Goal: Navigation & Orientation: Find specific page/section

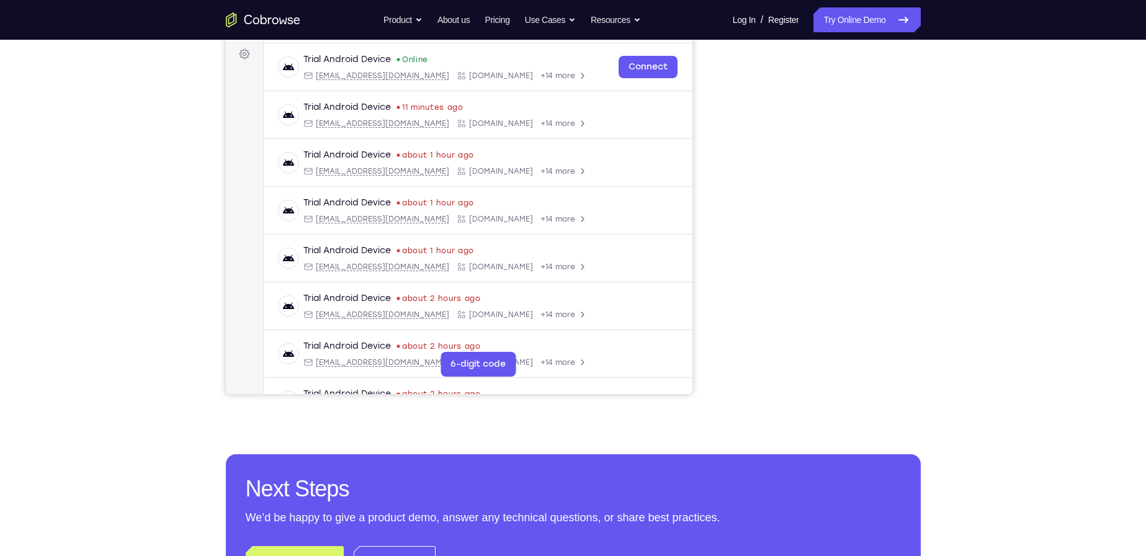
scroll to position [186, 0]
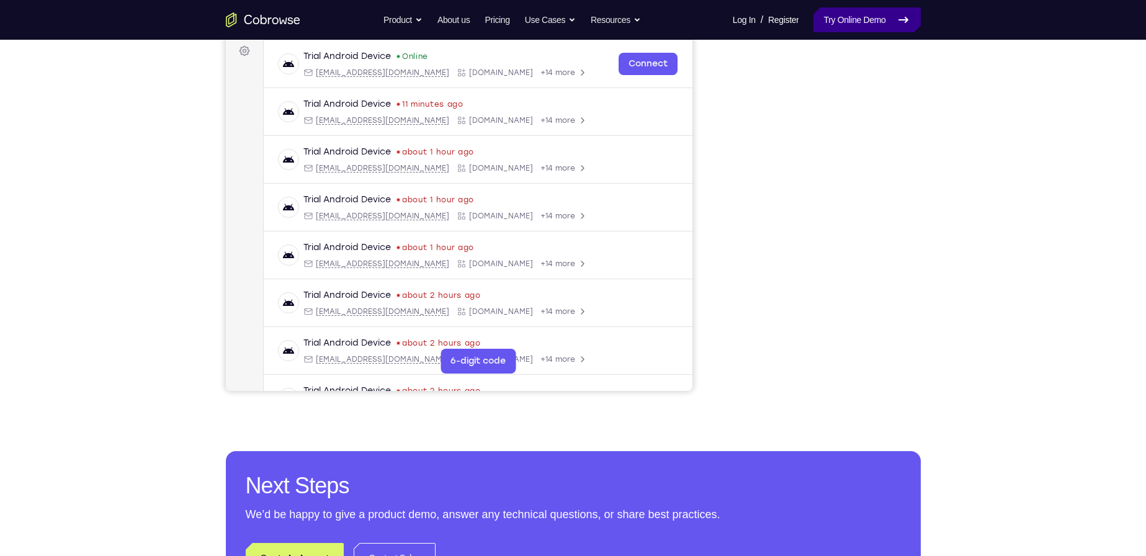
click at [557, 22] on icon at bounding box center [903, 19] width 15 height 15
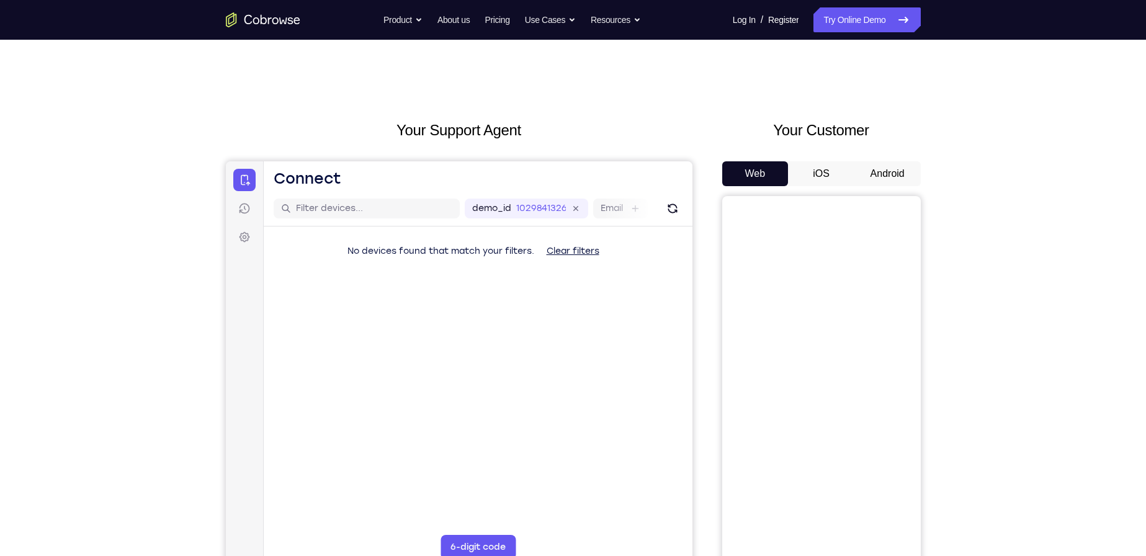
click at [883, 179] on button "Android" at bounding box center [888, 173] width 66 height 25
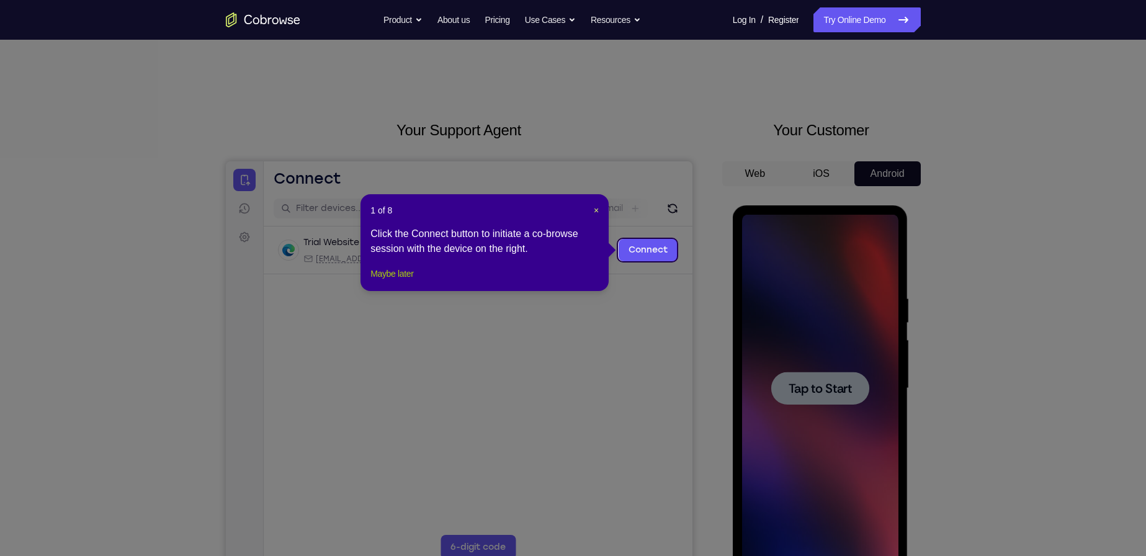
click at [391, 281] on button "Maybe later" at bounding box center [392, 273] width 43 height 15
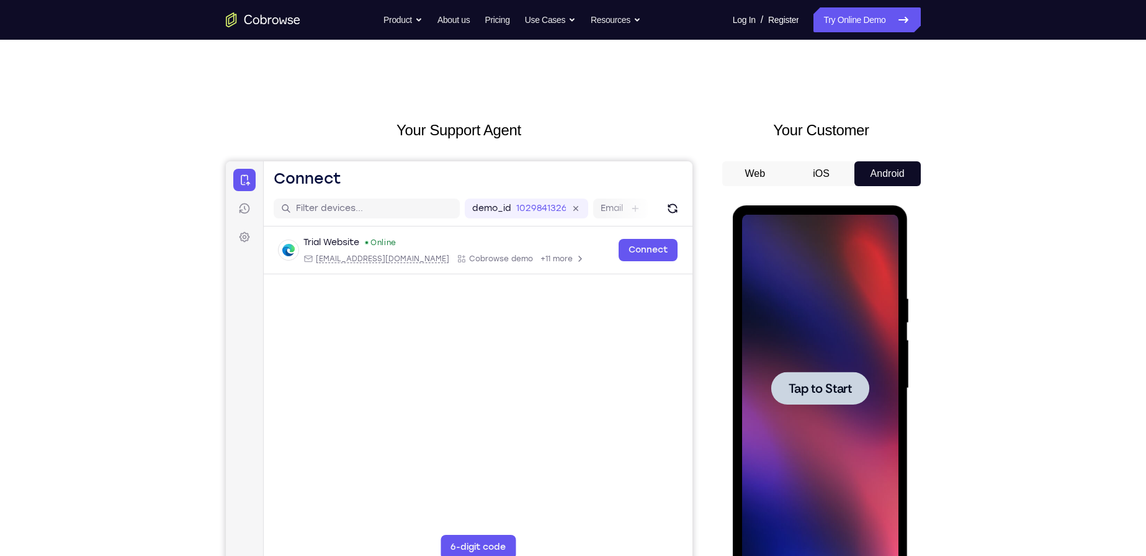
click at [821, 399] on div at bounding box center [820, 388] width 98 height 33
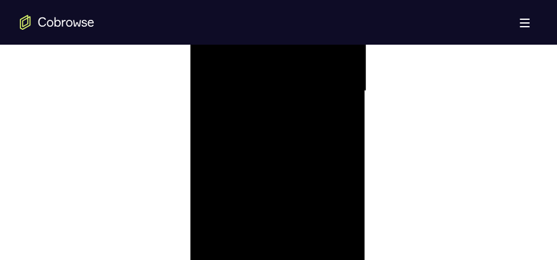
scroll to position [882, 0]
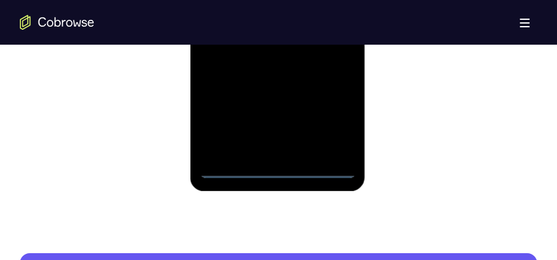
click at [281, 171] on div at bounding box center [277, 5] width 156 height 348
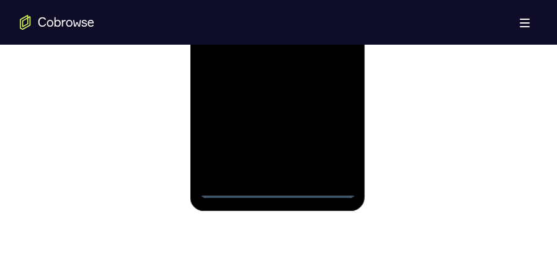
scroll to position [851, 0]
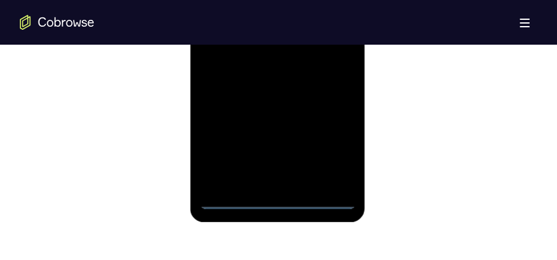
click at [335, 145] on div at bounding box center [277, 36] width 156 height 348
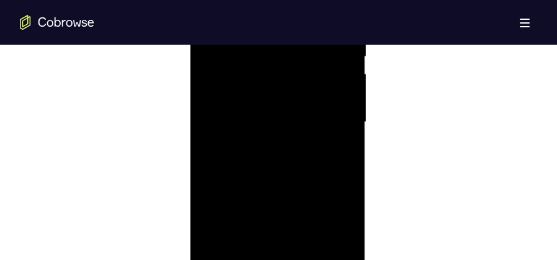
scroll to position [665, 0]
click at [283, 104] on div at bounding box center [277, 222] width 156 height 348
click at [328, 214] on div at bounding box center [277, 222] width 156 height 348
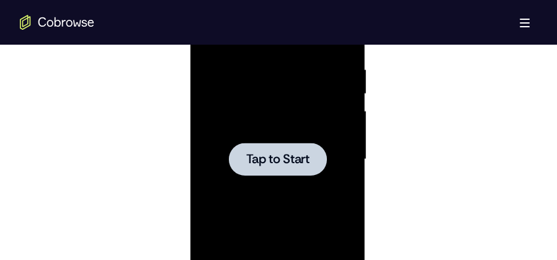
drag, startPoint x: 276, startPoint y: 146, endPoint x: 269, endPoint y: 136, distance: 12.6
click at [276, 146] on div at bounding box center [277, 159] width 98 height 33
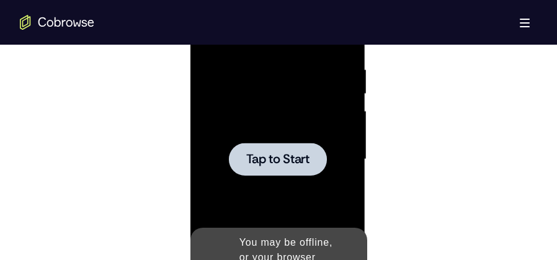
click at [284, 157] on span "Tap to Start" at bounding box center [277, 159] width 63 height 12
click at [268, 159] on span "Tap to Start" at bounding box center [277, 159] width 63 height 12
click at [268, 182] on div at bounding box center [277, 160] width 156 height 348
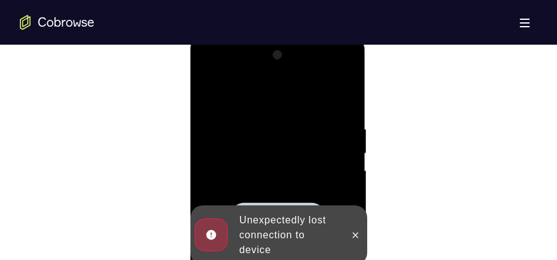
scroll to position [665, 0]
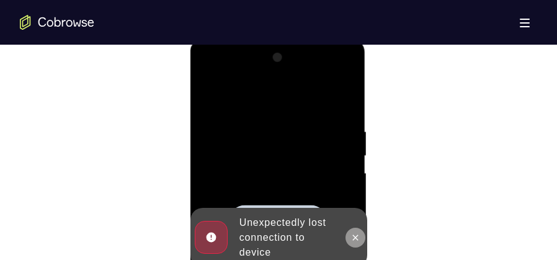
click at [358, 240] on icon at bounding box center [355, 238] width 10 height 10
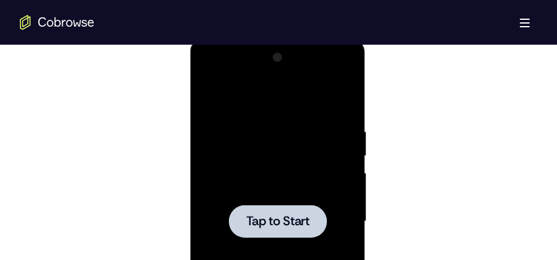
scroll to position [789, 0]
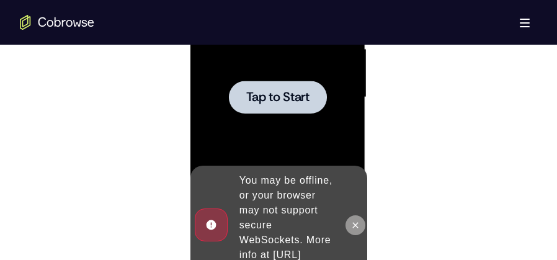
click at [356, 220] on icon at bounding box center [355, 225] width 10 height 10
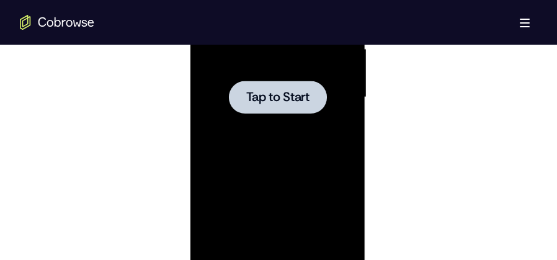
click at [292, 120] on div at bounding box center [277, 98] width 156 height 348
click at [286, 87] on div at bounding box center [277, 97] width 98 height 33
click at [290, 92] on span "Tap to Start" at bounding box center [277, 97] width 63 height 12
click at [270, 99] on span "Tap to Start" at bounding box center [277, 97] width 63 height 12
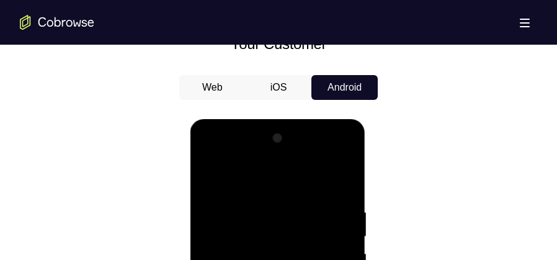
scroll to position [479, 0]
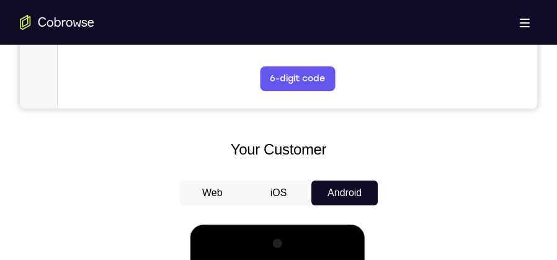
click at [287, 191] on button "iOS" at bounding box center [279, 193] width 66 height 25
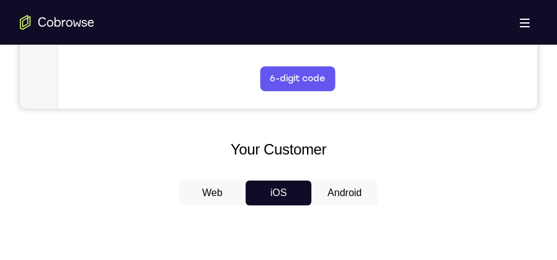
click at [332, 189] on button "Android" at bounding box center [345, 193] width 66 height 25
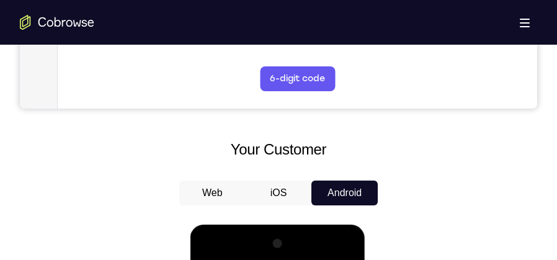
scroll to position [696, 0]
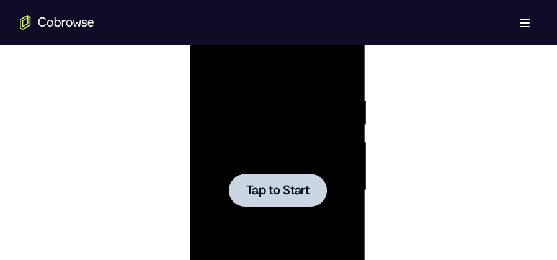
click at [296, 181] on div at bounding box center [277, 190] width 98 height 33
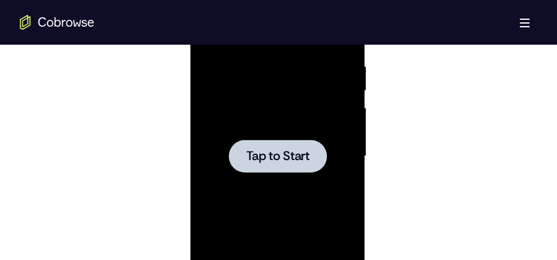
scroll to position [727, 0]
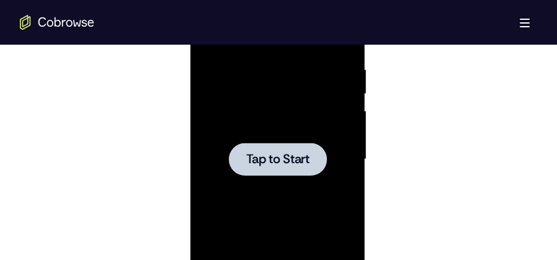
click at [279, 160] on span "Tap to Start" at bounding box center [277, 159] width 63 height 12
click at [277, 153] on span "Tap to Start" at bounding box center [277, 159] width 63 height 12
click at [279, 178] on div at bounding box center [277, 160] width 156 height 348
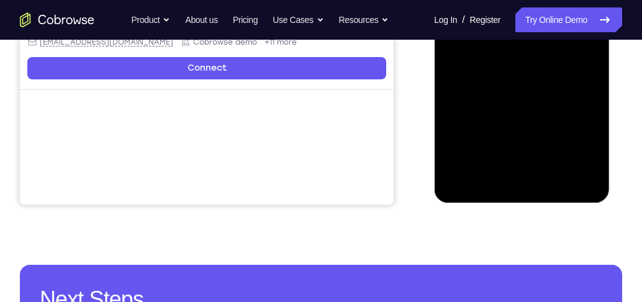
click at [508, 95] on div at bounding box center [521, 16] width 156 height 348
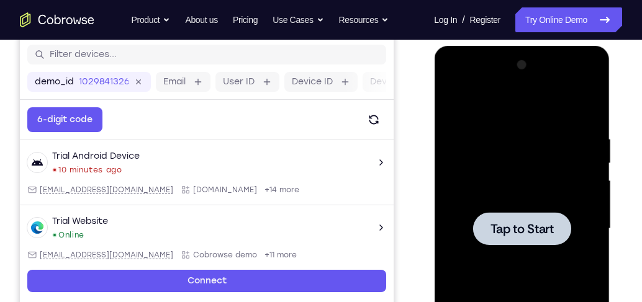
scroll to position [160, 0]
click at [512, 200] on div at bounding box center [521, 229] width 156 height 348
click at [515, 238] on div at bounding box center [521, 228] width 98 height 33
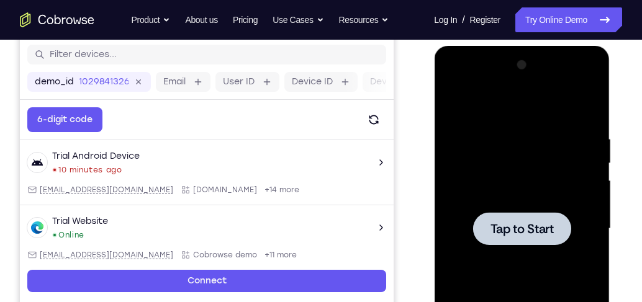
click at [515, 238] on div at bounding box center [521, 228] width 98 height 33
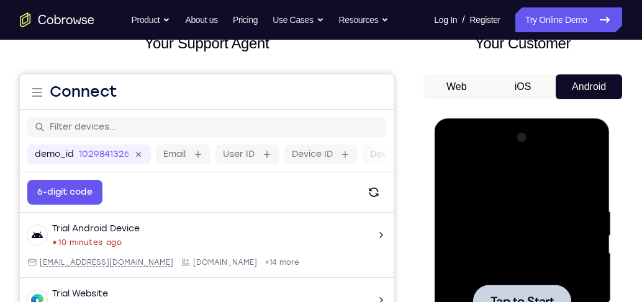
scroll to position [0, 0]
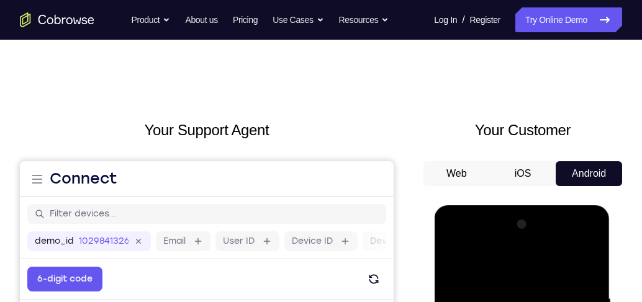
click at [581, 174] on button "Android" at bounding box center [588, 173] width 66 height 25
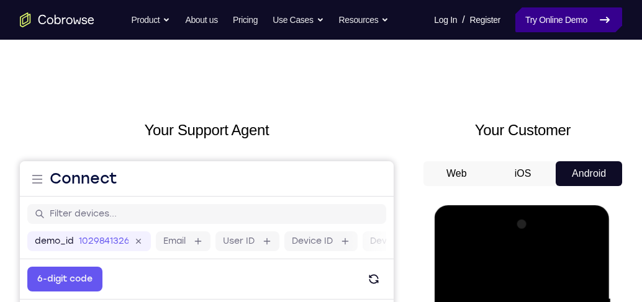
click at [564, 25] on link "Try Online Demo" at bounding box center [568, 19] width 107 height 25
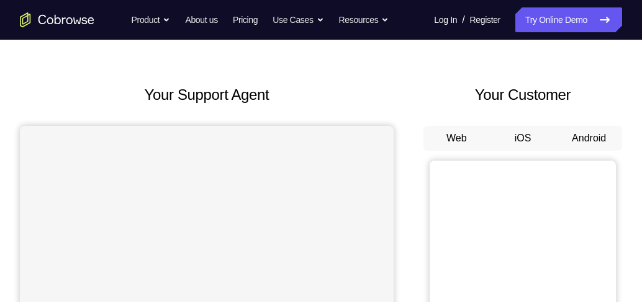
click at [587, 132] on button "Android" at bounding box center [588, 138] width 66 height 25
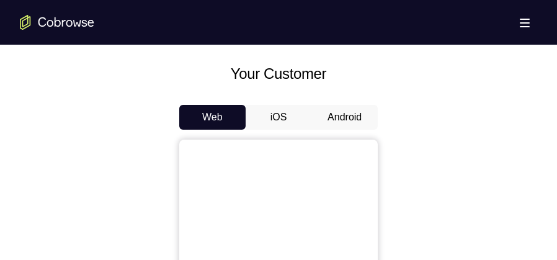
click at [343, 112] on button "Android" at bounding box center [345, 117] width 66 height 25
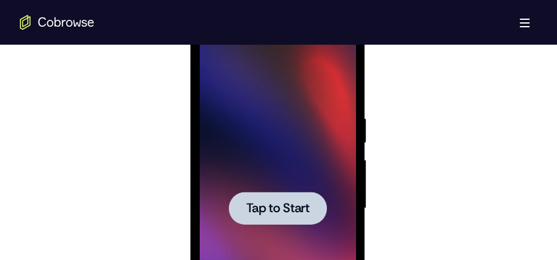
scroll to position [803, 0]
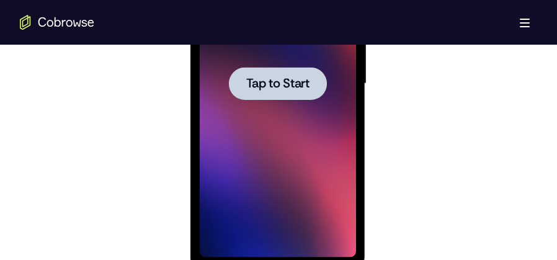
click at [300, 117] on div at bounding box center [277, 84] width 156 height 348
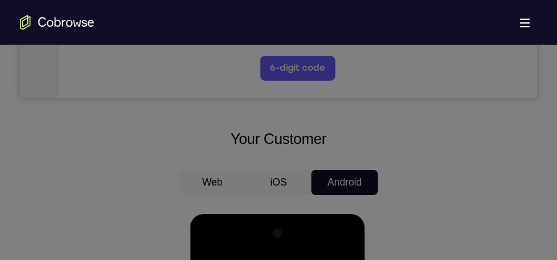
scroll to position [275, 0]
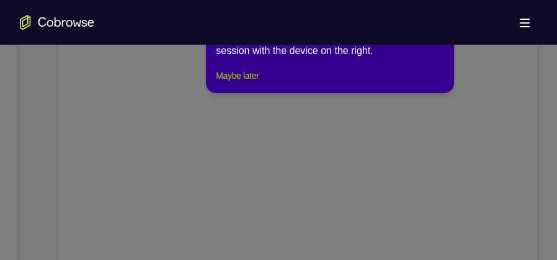
click at [250, 83] on button "Maybe later" at bounding box center [237, 75] width 43 height 15
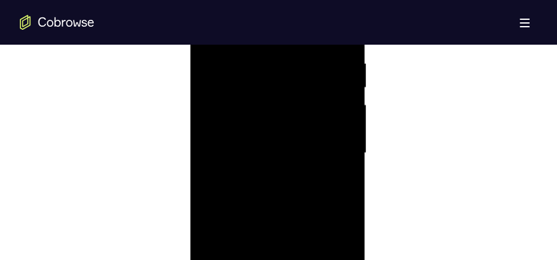
scroll to position [803, 0]
click at [278, 250] on div at bounding box center [277, 84] width 156 height 348
click at [332, 196] on div at bounding box center [277, 84] width 156 height 348
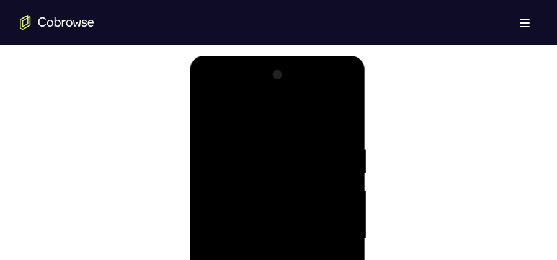
scroll to position [616, 0]
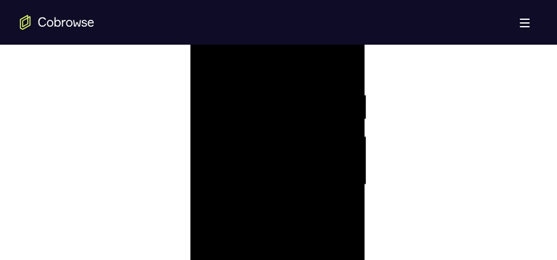
scroll to position [709, 0]
click at [331, 170] on div at bounding box center [277, 177] width 156 height 348
click at [268, 201] on div at bounding box center [277, 177] width 156 height 348
click at [283, 167] on div at bounding box center [277, 177] width 156 height 348
click at [328, 175] on div at bounding box center [277, 177] width 156 height 348
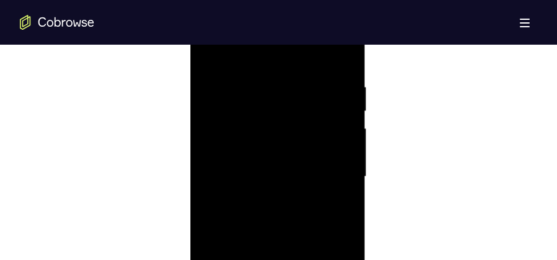
click at [298, 220] on div at bounding box center [277, 177] width 156 height 348
click at [346, 69] on div at bounding box center [277, 177] width 156 height 348
drag, startPoint x: 298, startPoint y: 58, endPoint x: 301, endPoint y: 7, distance: 51.6
click at [301, 7] on div at bounding box center [277, 177] width 156 height 348
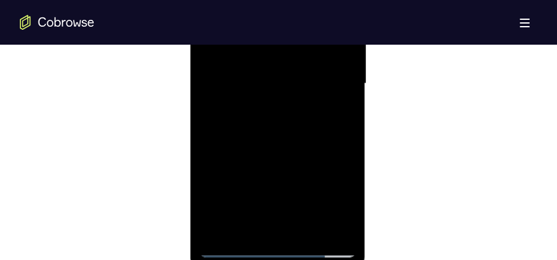
click at [273, 137] on div at bounding box center [277, 84] width 156 height 348
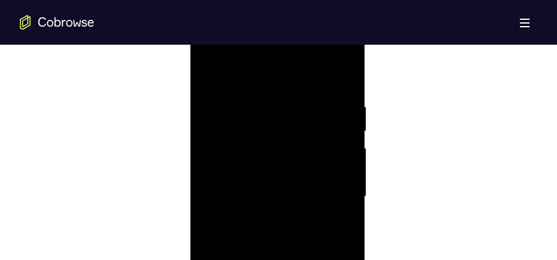
scroll to position [678, 0]
click at [341, 89] on div at bounding box center [277, 208] width 156 height 348
click at [341, 56] on div at bounding box center [277, 177] width 156 height 348
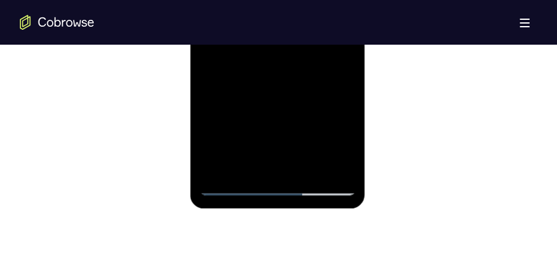
click at [235, 184] on div at bounding box center [277, 22] width 156 height 348
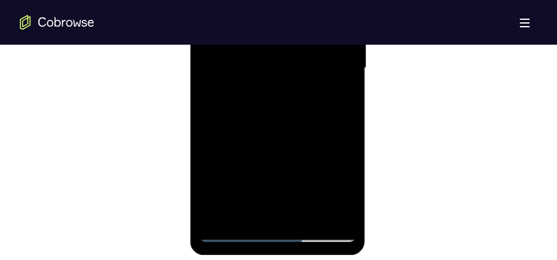
scroll to position [740, 0]
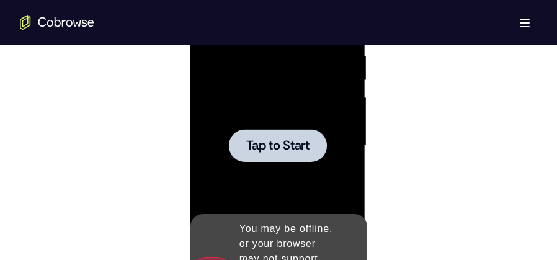
click at [267, 115] on div at bounding box center [277, 146] width 156 height 348
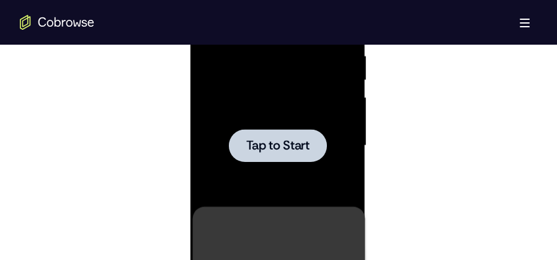
click at [271, 75] on div at bounding box center [277, 146] width 156 height 348
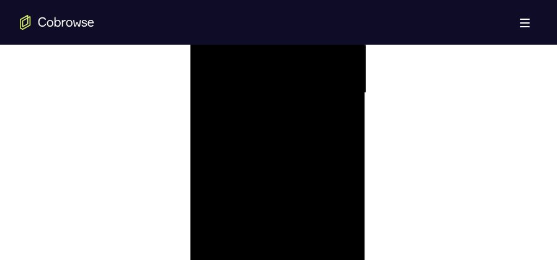
scroll to position [865, 0]
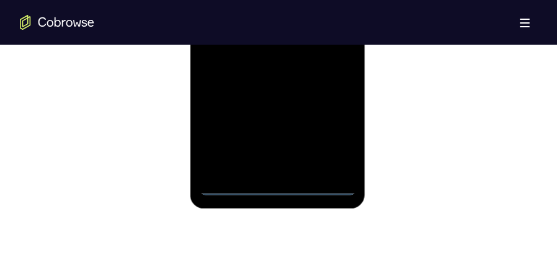
click at [279, 186] on div at bounding box center [277, 22] width 156 height 348
click at [330, 132] on div at bounding box center [277, 22] width 156 height 348
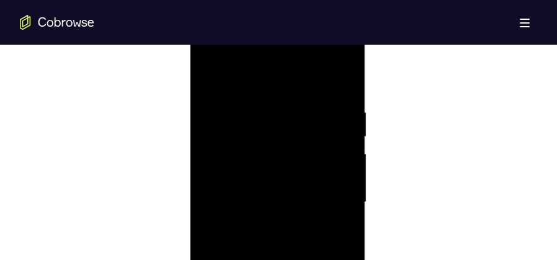
scroll to position [678, 0]
click at [246, 81] on div at bounding box center [277, 208] width 156 height 348
click at [333, 206] on div at bounding box center [277, 208] width 156 height 348
click at [265, 233] on div at bounding box center [277, 208] width 156 height 348
click at [271, 194] on div at bounding box center [277, 208] width 156 height 348
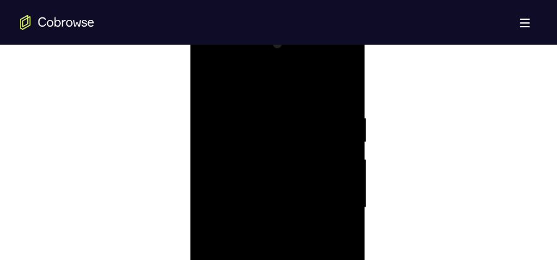
click at [316, 205] on div at bounding box center [277, 208] width 156 height 348
click at [277, 198] on div at bounding box center [277, 146] width 156 height 348
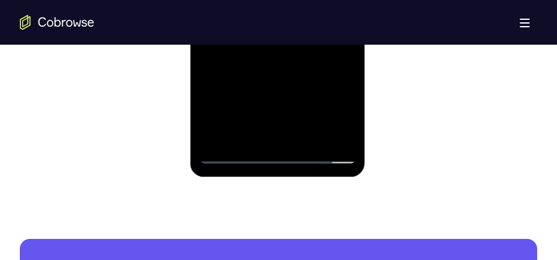
scroll to position [896, 0]
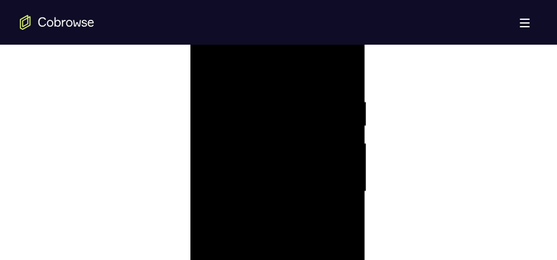
scroll to position [678, 0]
click at [261, 117] on div at bounding box center [277, 208] width 156 height 348
drag, startPoint x: 272, startPoint y: 82, endPoint x: 279, endPoint y: 33, distance: 49.6
click at [279, 33] on div at bounding box center [278, 210] width 176 height 370
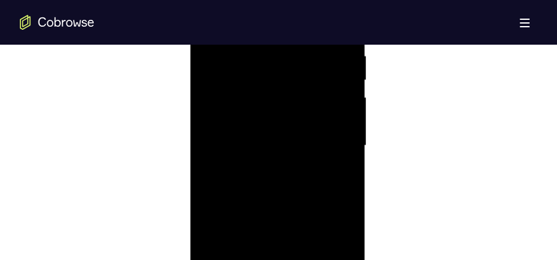
click at [351, 115] on div at bounding box center [277, 146] width 156 height 348
click at [333, 138] on div at bounding box center [277, 146] width 156 height 348
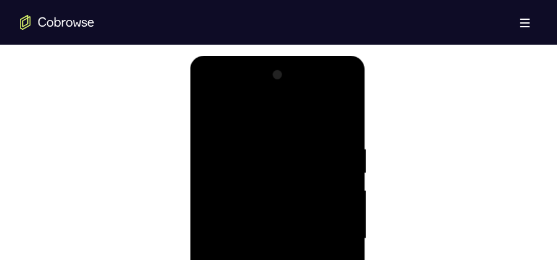
click at [340, 120] on div at bounding box center [277, 239] width 156 height 348
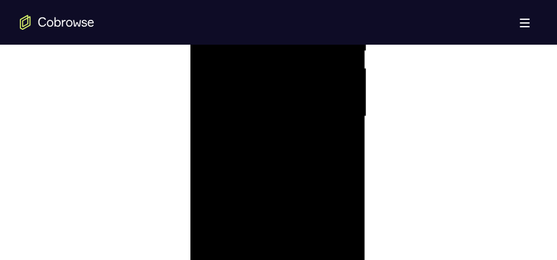
scroll to position [803, 0]
drag, startPoint x: 315, startPoint y: 141, endPoint x: 317, endPoint y: 59, distance: 81.9
click at [317, 59] on div at bounding box center [277, 84] width 156 height 348
drag, startPoint x: 304, startPoint y: 171, endPoint x: 308, endPoint y: 83, distance: 88.2
click at [308, 83] on div at bounding box center [277, 84] width 156 height 348
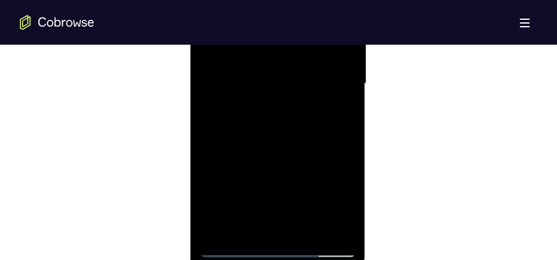
click at [307, 230] on div at bounding box center [277, 84] width 156 height 348
click at [292, 148] on div at bounding box center [277, 84] width 156 height 348
drag, startPoint x: 264, startPoint y: 171, endPoint x: 269, endPoint y: 73, distance: 98.8
click at [269, 73] on div at bounding box center [277, 84] width 156 height 348
drag, startPoint x: 271, startPoint y: 175, endPoint x: 274, endPoint y: 70, distance: 105.6
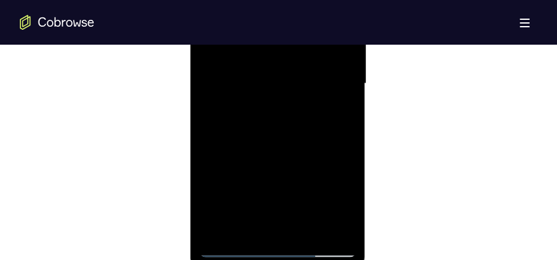
click at [274, 70] on div at bounding box center [277, 84] width 156 height 348
drag, startPoint x: 264, startPoint y: 134, endPoint x: 271, endPoint y: 84, distance: 50.0
click at [271, 84] on div at bounding box center [277, 84] width 156 height 348
drag, startPoint x: 266, startPoint y: 145, endPoint x: 272, endPoint y: 77, distance: 68.6
click at [272, 77] on div at bounding box center [277, 84] width 156 height 348
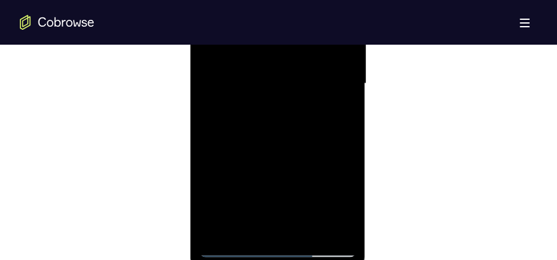
drag, startPoint x: 266, startPoint y: 163, endPoint x: 270, endPoint y: 113, distance: 50.5
click at [270, 113] on div at bounding box center [277, 84] width 156 height 348
click at [217, 127] on div at bounding box center [277, 84] width 156 height 348
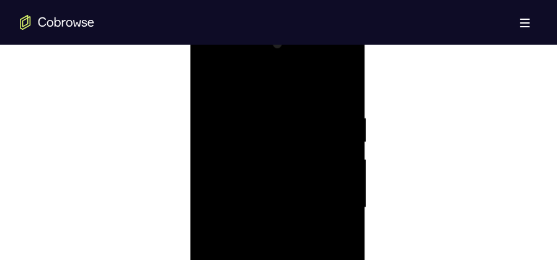
click at [231, 87] on div at bounding box center [277, 208] width 156 height 348
click at [212, 87] on div at bounding box center [277, 208] width 156 height 348
click at [210, 81] on div at bounding box center [277, 208] width 156 height 348
click at [296, 129] on div at bounding box center [277, 146] width 156 height 348
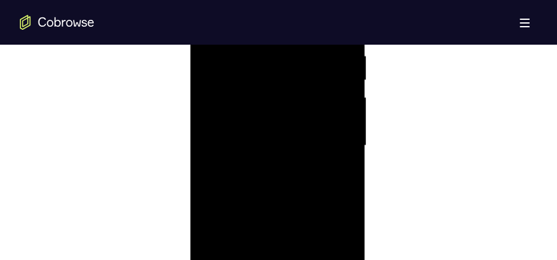
scroll to position [803, 0]
click at [230, 249] on div at bounding box center [277, 84] width 156 height 348
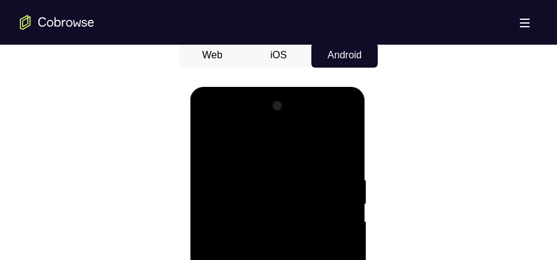
drag, startPoint x: 276, startPoint y: 179, endPoint x: 276, endPoint y: 276, distance: 96.2
drag, startPoint x: 270, startPoint y: 146, endPoint x: 292, endPoint y: 276, distance: 130.9
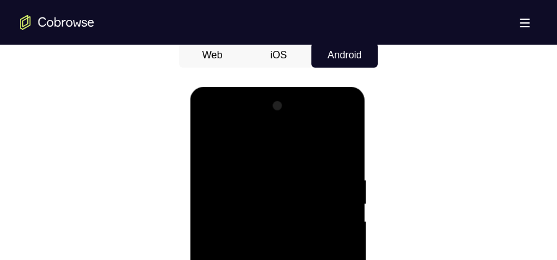
drag, startPoint x: 308, startPoint y: 183, endPoint x: 315, endPoint y: 274, distance: 91.4
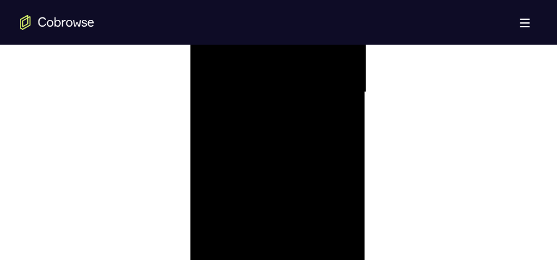
scroll to position [834, 0]
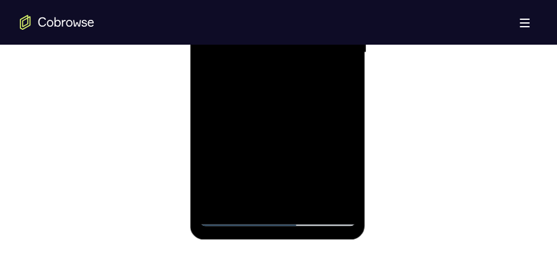
click at [219, 196] on div at bounding box center [277, 53] width 156 height 348
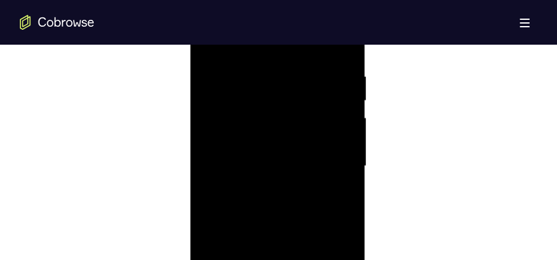
scroll to position [678, 0]
drag, startPoint x: 313, startPoint y: 135, endPoint x: 323, endPoint y: 263, distance: 128.2
click at [323, 263] on div at bounding box center [277, 208] width 156 height 348
click at [280, 227] on div at bounding box center [277, 84] width 156 height 348
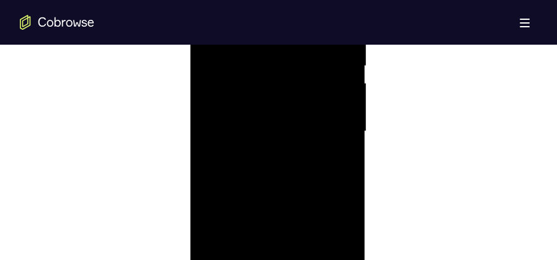
scroll to position [834, 0]
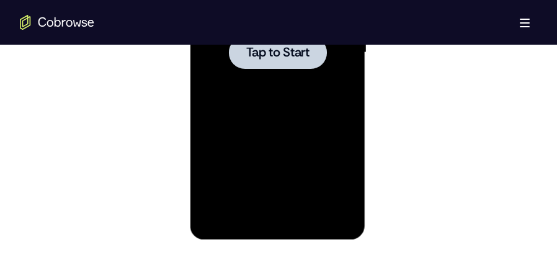
click at [306, 71] on div at bounding box center [277, 53] width 156 height 348
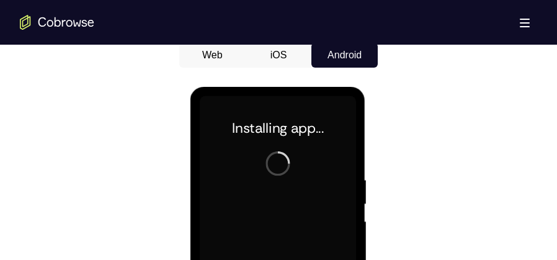
scroll to position [616, 0]
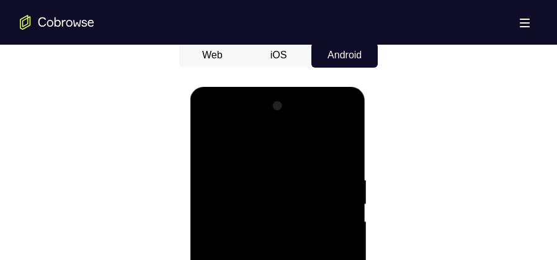
click at [64, 27] on icon "Go to the home page" at bounding box center [57, 22] width 74 height 15
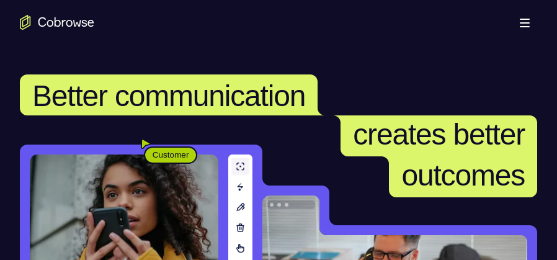
click at [243, 86] on span "Better communication" at bounding box center [168, 95] width 273 height 33
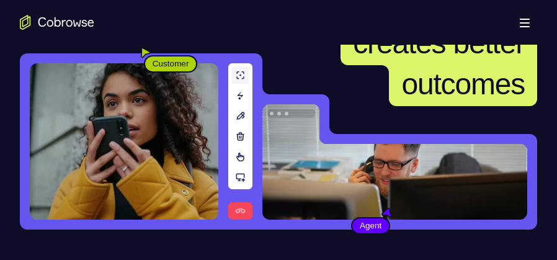
scroll to position [217, 0]
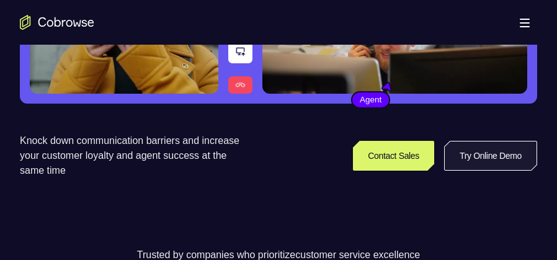
click at [486, 157] on link "Try Online Demo" at bounding box center [490, 156] width 93 height 30
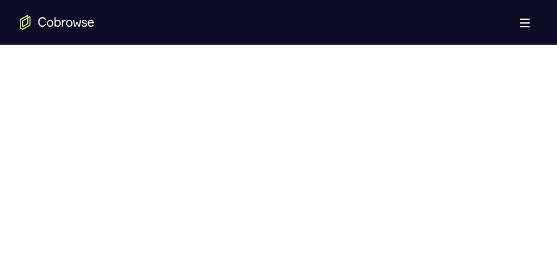
scroll to position [683, 0]
